Goal: Go to known website: Access a specific website the user already knows

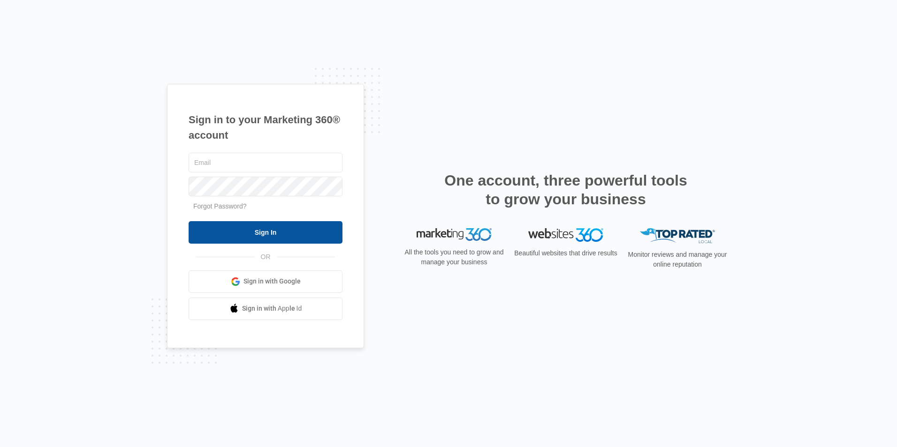
type input "[EMAIL_ADDRESS][DOMAIN_NAME]"
click at [261, 231] on input "Sign In" at bounding box center [266, 232] width 154 height 23
